Goal: Navigation & Orientation: Find specific page/section

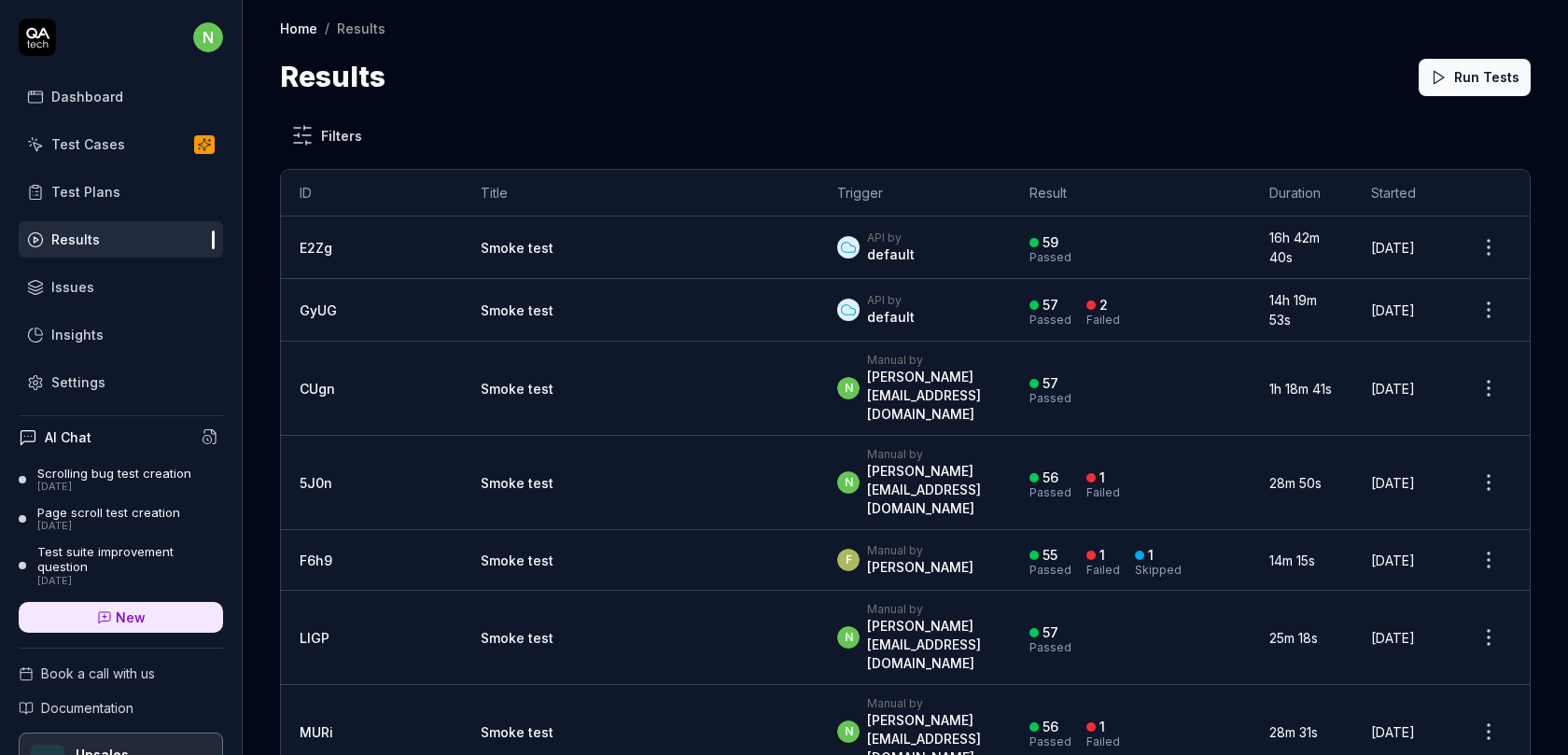
click at [109, 285] on link "Issues" at bounding box center [121, 286] width 204 height 37
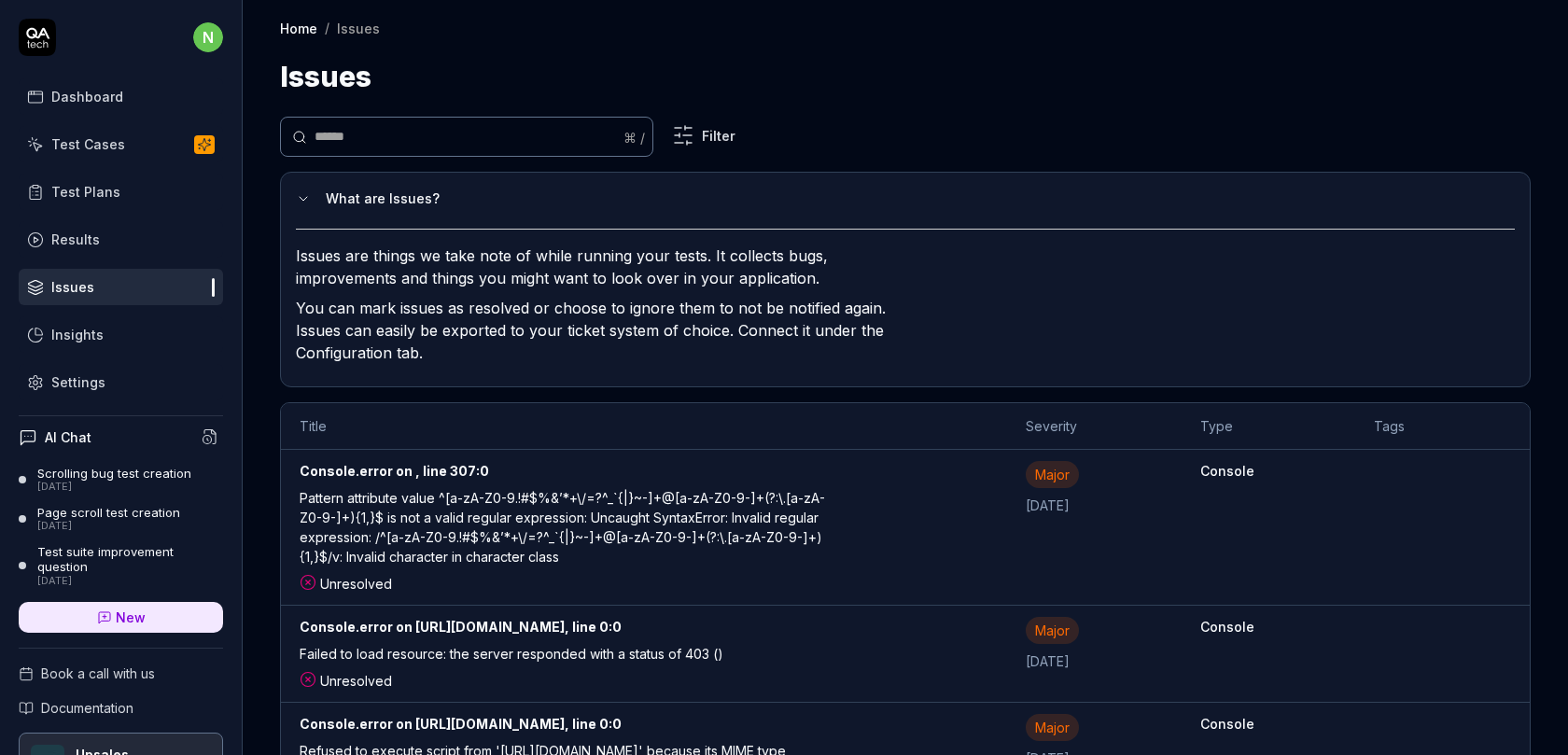
click at [475, 532] on div "Pattern attribute value ^[a-zA-Z0-9.!#$%&’*+\/=?^_`{|}~-]+@[a-zA-Z0-9-]+(?:\.[a…" at bounding box center [572, 531] width 546 height 86
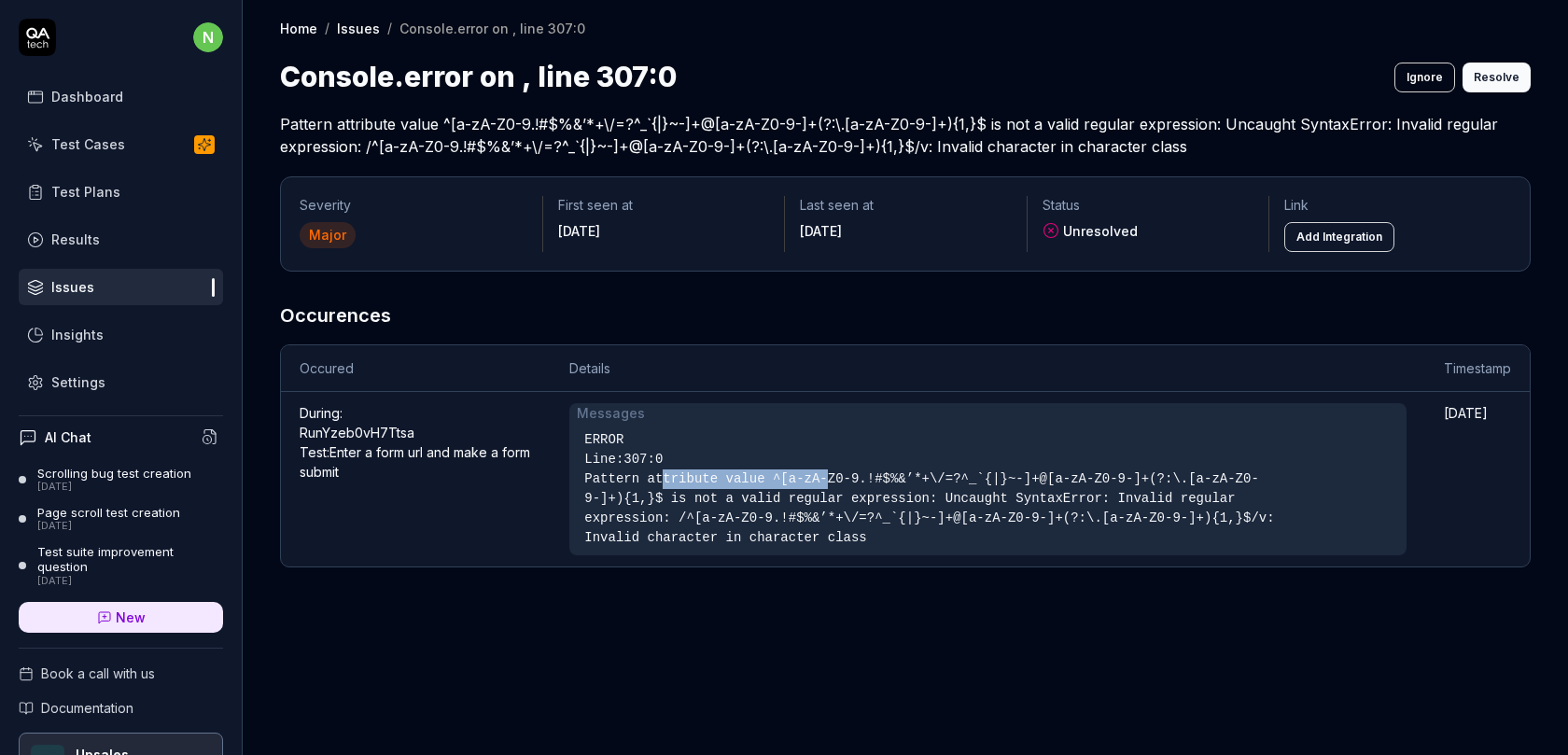
drag, startPoint x: 665, startPoint y: 485, endPoint x: 834, endPoint y: 485, distance: 169.0
click at [834, 485] on div "Pattern attribute value ^[a-zA-Z0-9.!#$%&’*+\/=?^_`{|}~-]+@[a-zA-Z0-9-]+(?:\.[a…" at bounding box center [935, 508] width 701 height 78
drag, startPoint x: 760, startPoint y: 501, endPoint x: 894, endPoint y: 501, distance: 134.0
click at [892, 501] on div "Pattern attribute value ^[a-zA-Z0-9.!#$%&’*+\/=?^_`{|}~-]+@[a-zA-Z0-9-]+(?:\.[a…" at bounding box center [935, 508] width 701 height 78
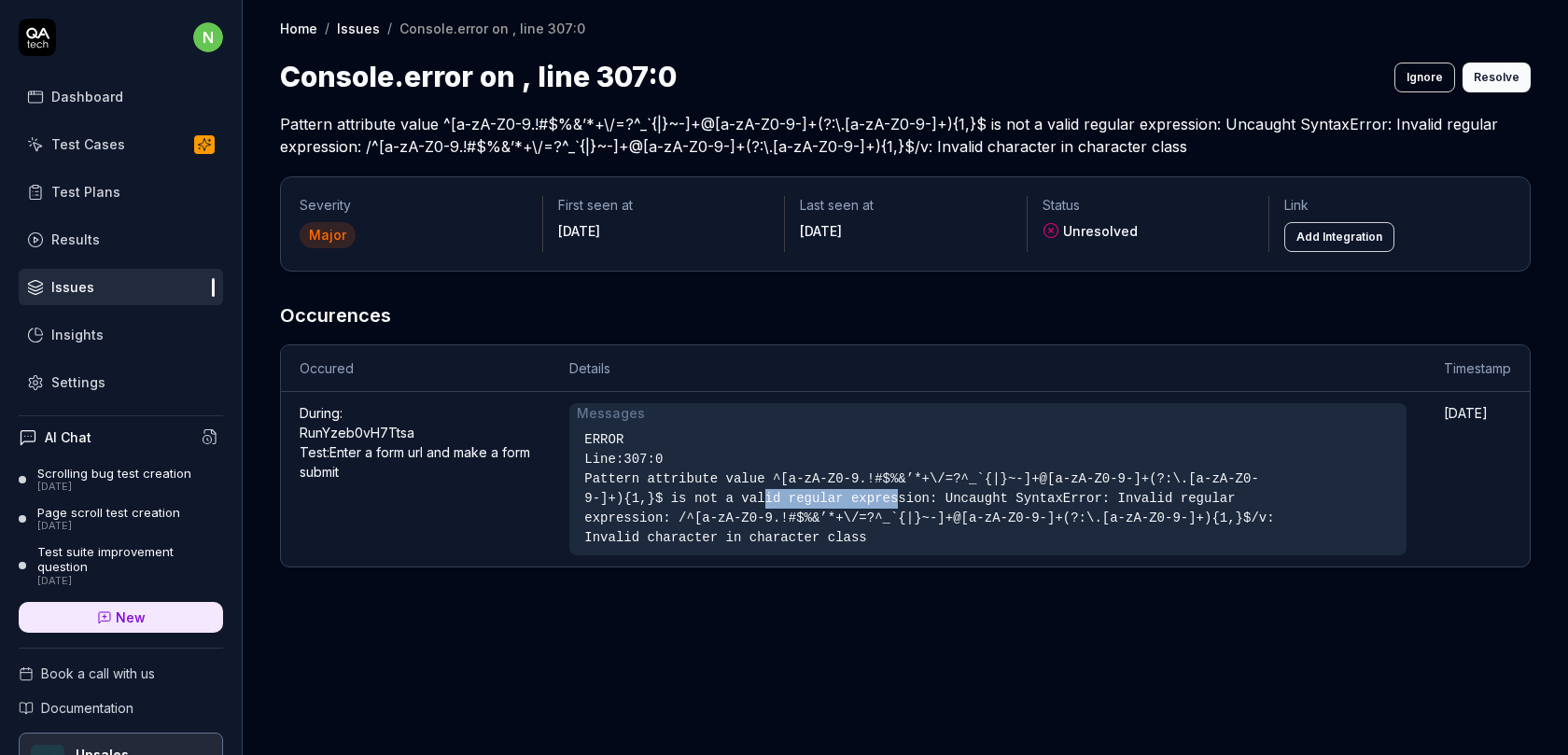
click at [894, 501] on div "Pattern attribute value ^[a-zA-Z0-9.!#$%&’*+\/=?^_`{|}~-]+@[a-zA-Z0-9-]+(?:\.[a…" at bounding box center [935, 508] width 701 height 78
click at [96, 144] on div "Test Cases" at bounding box center [88, 145] width 73 height 20
